Goal: Check status: Check status

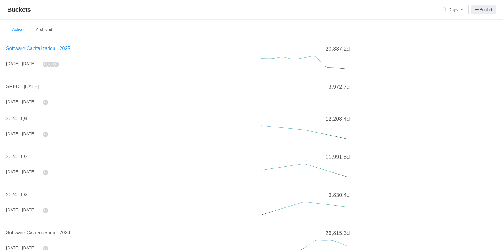
click at [59, 49] on span "Software Capitalization - 2025" at bounding box center [38, 48] width 64 height 5
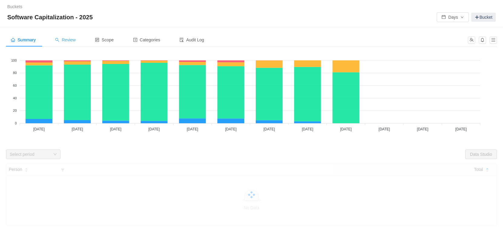
click at [74, 42] on span "Review" at bounding box center [65, 40] width 21 height 5
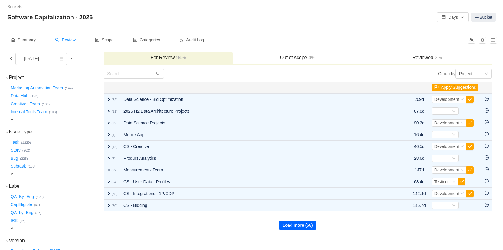
click at [289, 227] on button "Load more (58)" at bounding box center [297, 225] width 37 height 9
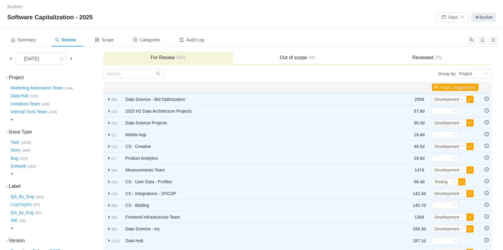
click at [23, 201] on button "CapEligible …" at bounding box center [21, 205] width 24 height 10
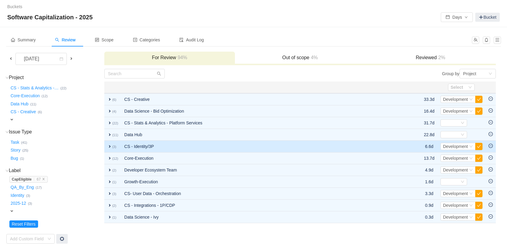
click at [109, 147] on span "expand" at bounding box center [109, 146] width 5 height 5
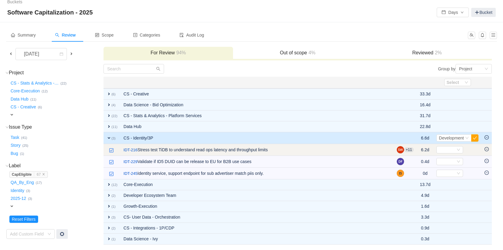
scroll to position [6, 0]
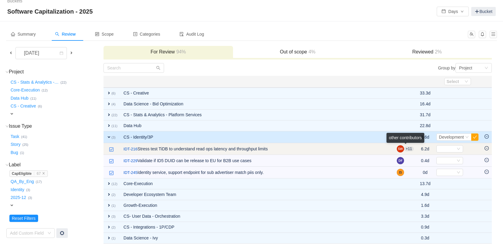
click at [407, 149] on aui-badge "+11" at bounding box center [409, 149] width 10 height 5
click at [446, 149] on div "Select" at bounding box center [447, 149] width 17 height 7
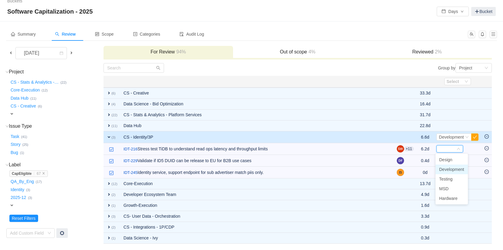
click at [450, 171] on span "Development" at bounding box center [451, 169] width 25 height 5
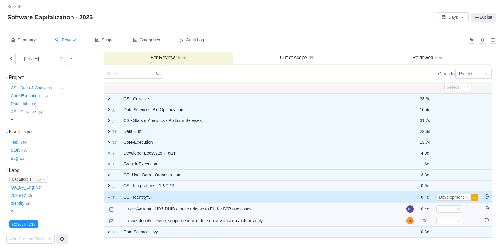
scroll to position [0, 0]
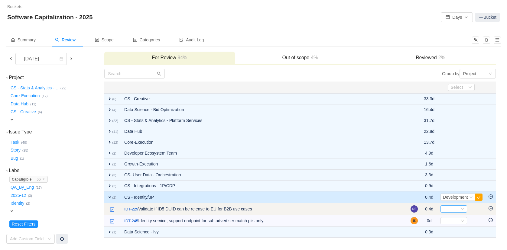
click at [447, 211] on div "Select" at bounding box center [451, 209] width 17 height 7
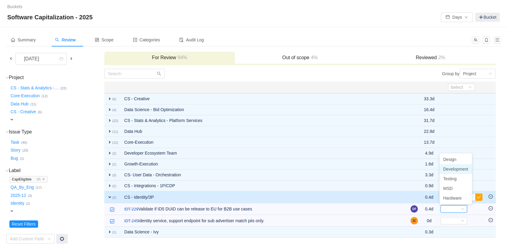
click at [448, 169] on span "Development" at bounding box center [455, 169] width 25 height 5
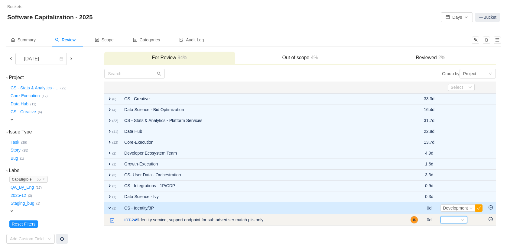
click at [444, 220] on div "Select" at bounding box center [451, 220] width 17 height 7
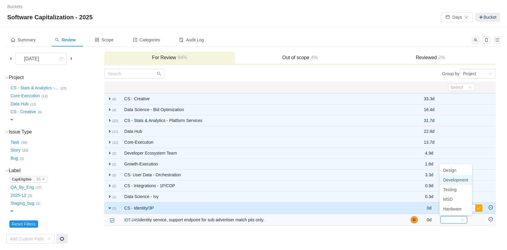
click at [448, 182] on span "Development" at bounding box center [455, 180] width 25 height 5
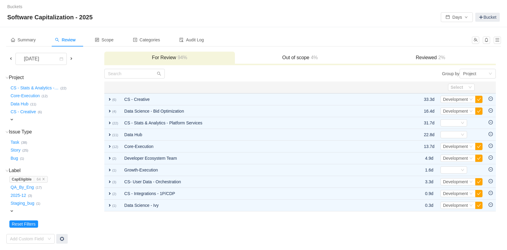
click at [269, 59] on h3 "Out of scope 4%" at bounding box center [300, 58] width 125 height 6
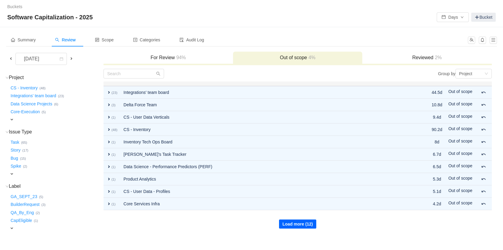
click at [304, 221] on button "Load more (12)" at bounding box center [297, 224] width 37 height 9
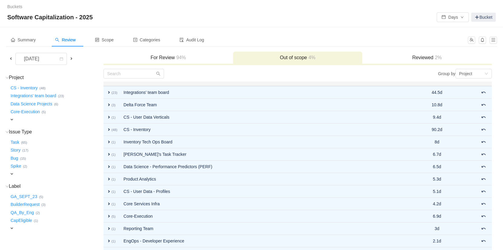
click at [173, 56] on h3 "For Review 94%" at bounding box center [167, 58] width 123 height 6
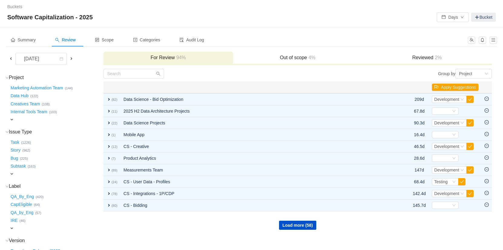
click at [289, 13] on div "Software Capitalization - 2025 Days Bucket" at bounding box center [251, 17] width 488 height 10
